Goal: Contribute content: Add original content to the website for others to see

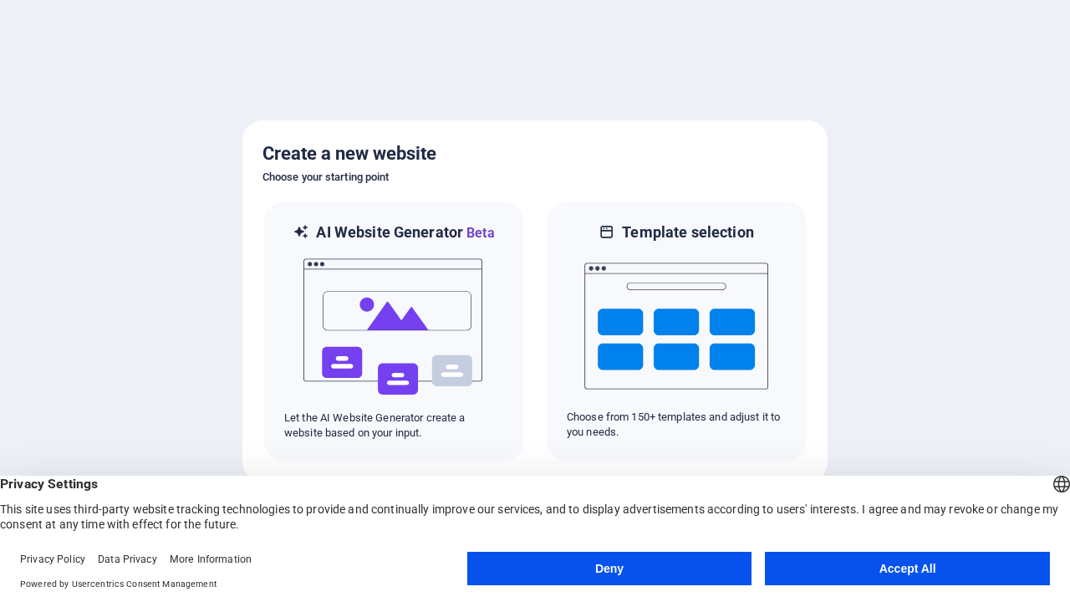
click at [608, 568] on button "Deny" at bounding box center [609, 568] width 285 height 33
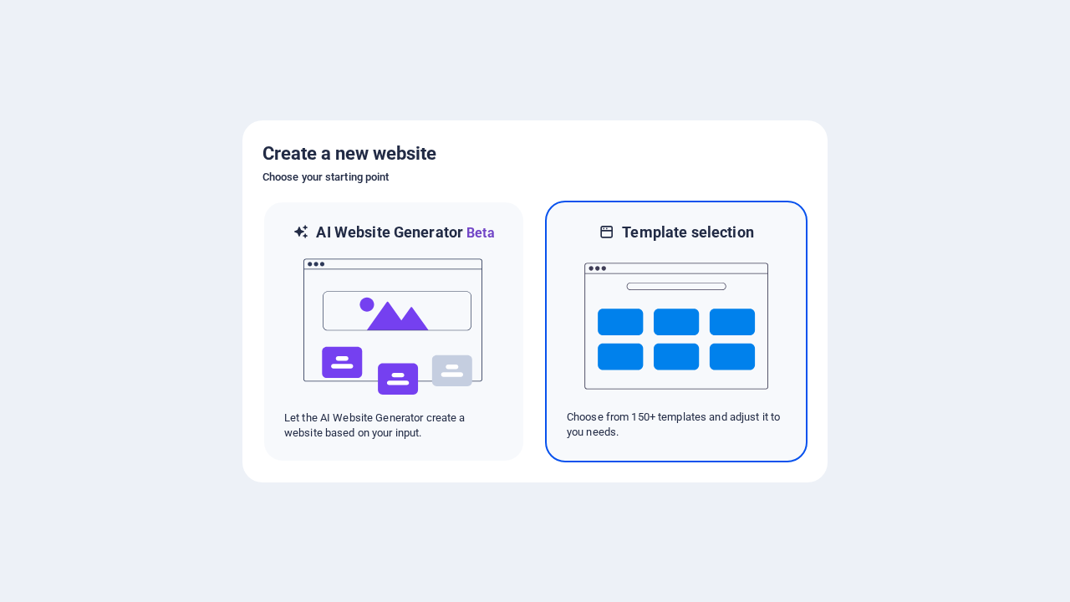
click at [676, 331] on img at bounding box center [676, 325] width 184 height 167
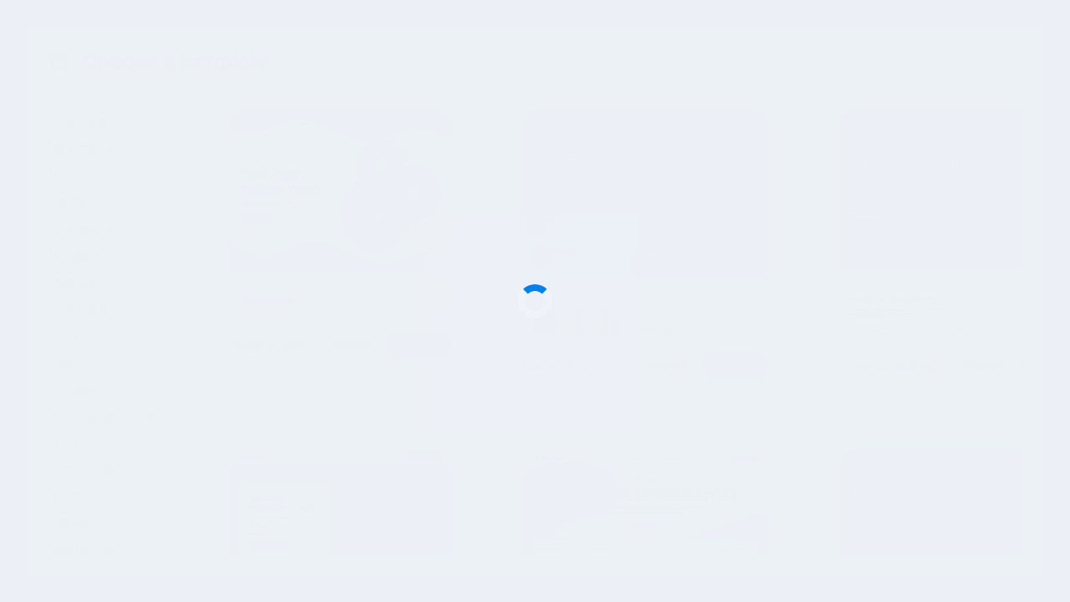
scroll to position [1284, 0]
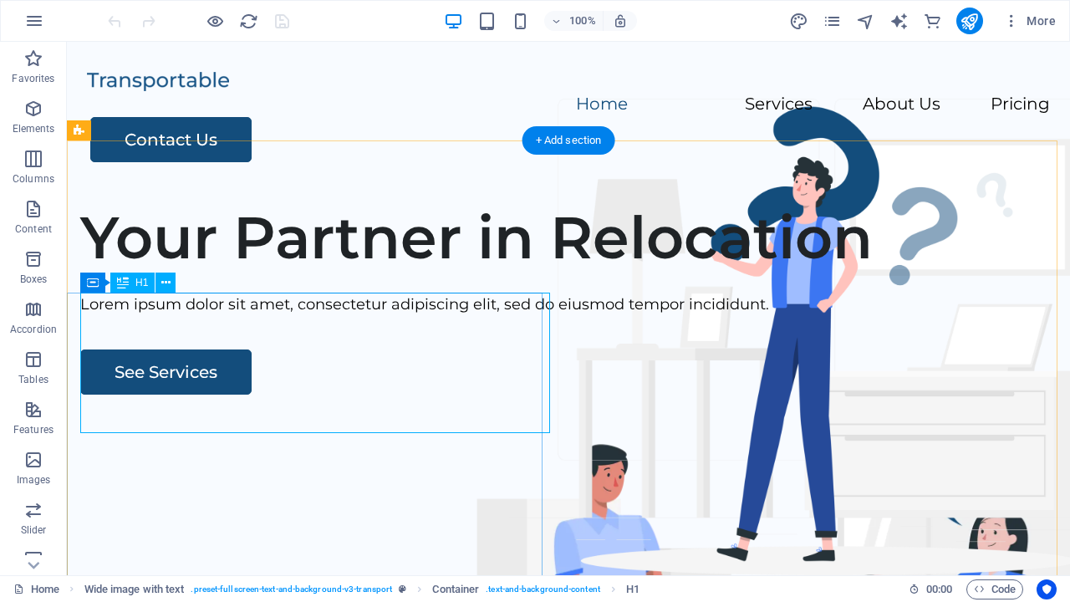
click at [635, 589] on span "H1" at bounding box center [632, 589] width 13 height 20
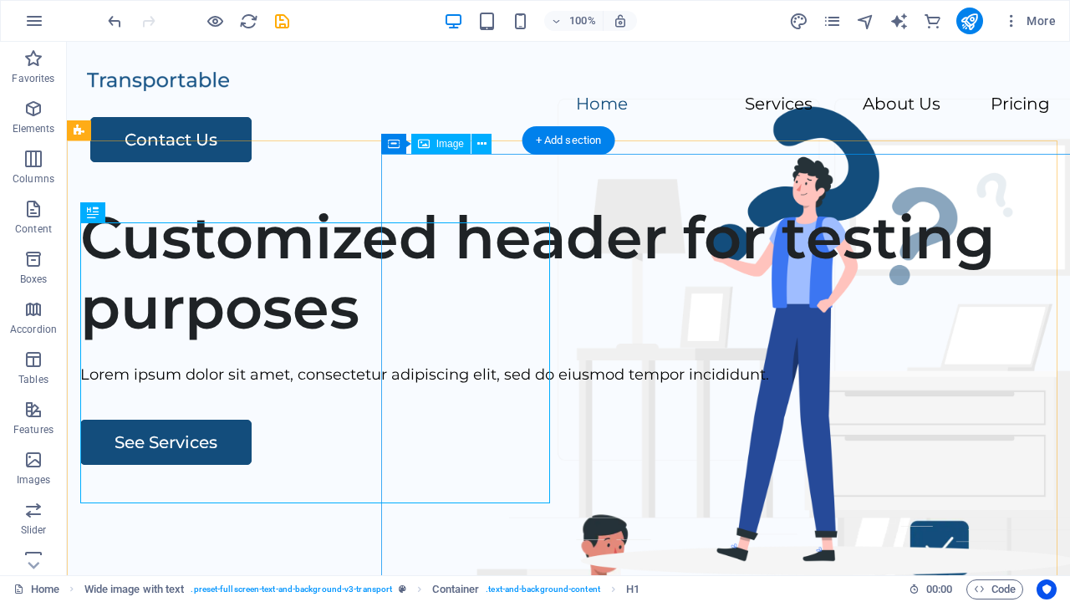
click at [970, 21] on icon "publish" at bounding box center [969, 21] width 19 height 19
checkbox input "false"
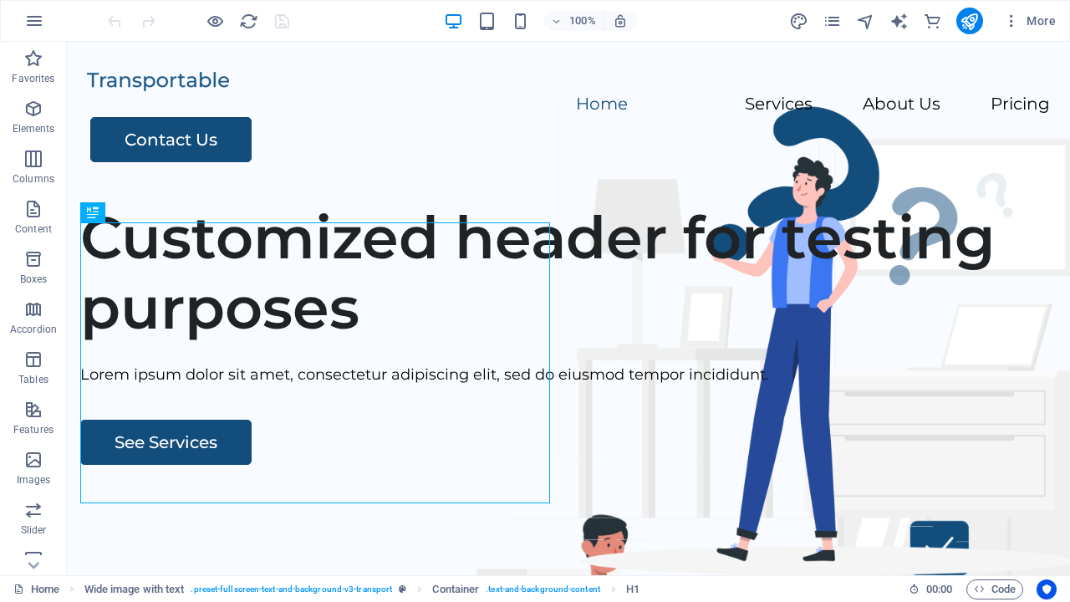
click at [635, 589] on span "H1" at bounding box center [632, 589] width 13 height 20
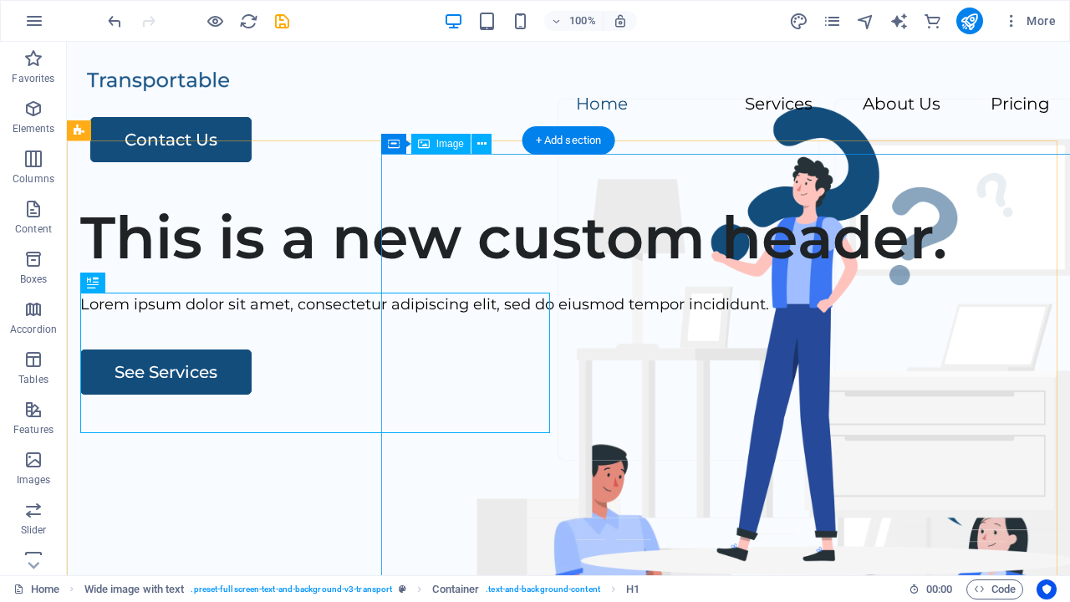
click at [282, 21] on icon "save" at bounding box center [282, 21] width 19 height 19
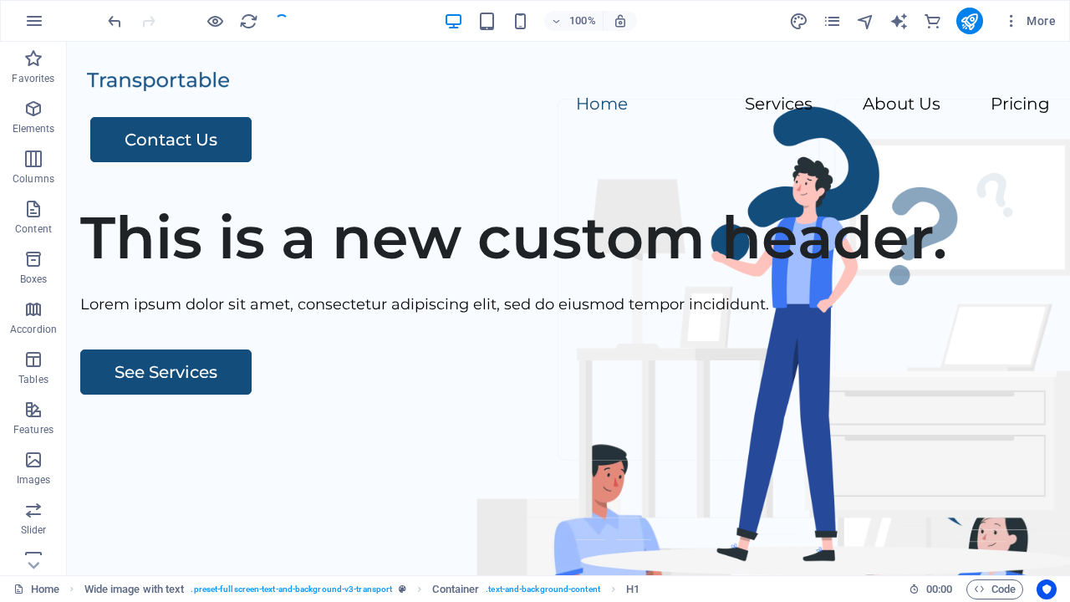
checkbox input "false"
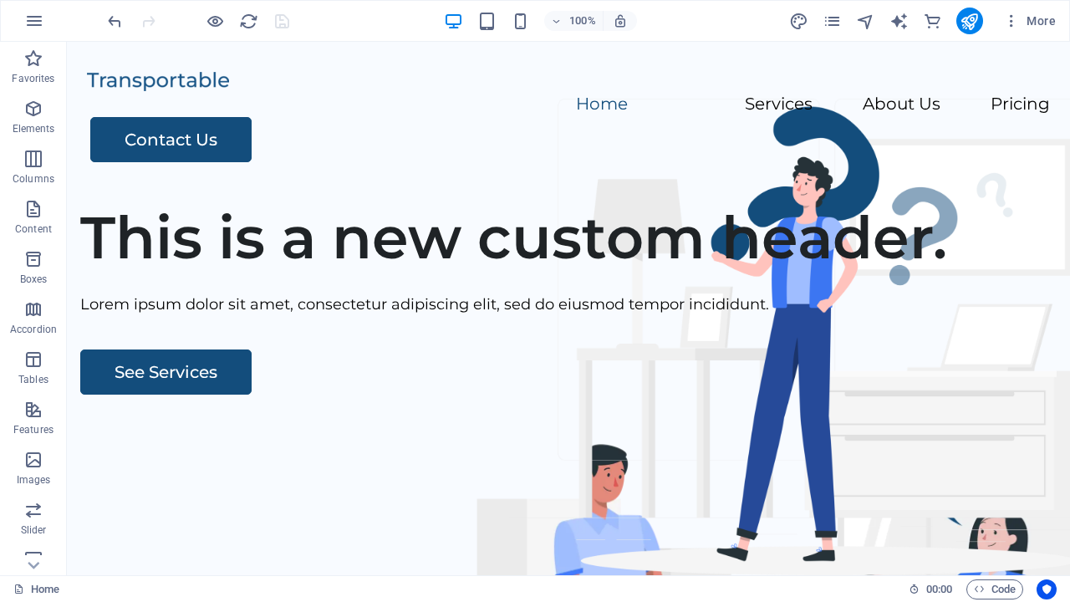
click at [34, 21] on icon "button" at bounding box center [34, 21] width 20 height 20
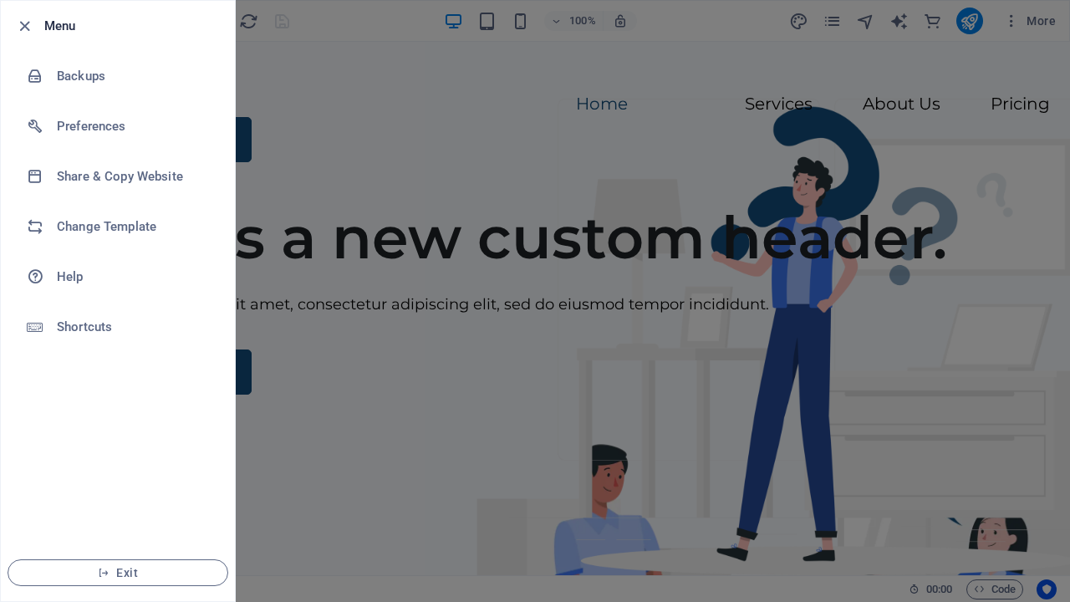
click at [118, 573] on span "Exit" at bounding box center [118, 572] width 192 height 13
